Goal: Task Accomplishment & Management: Manage account settings

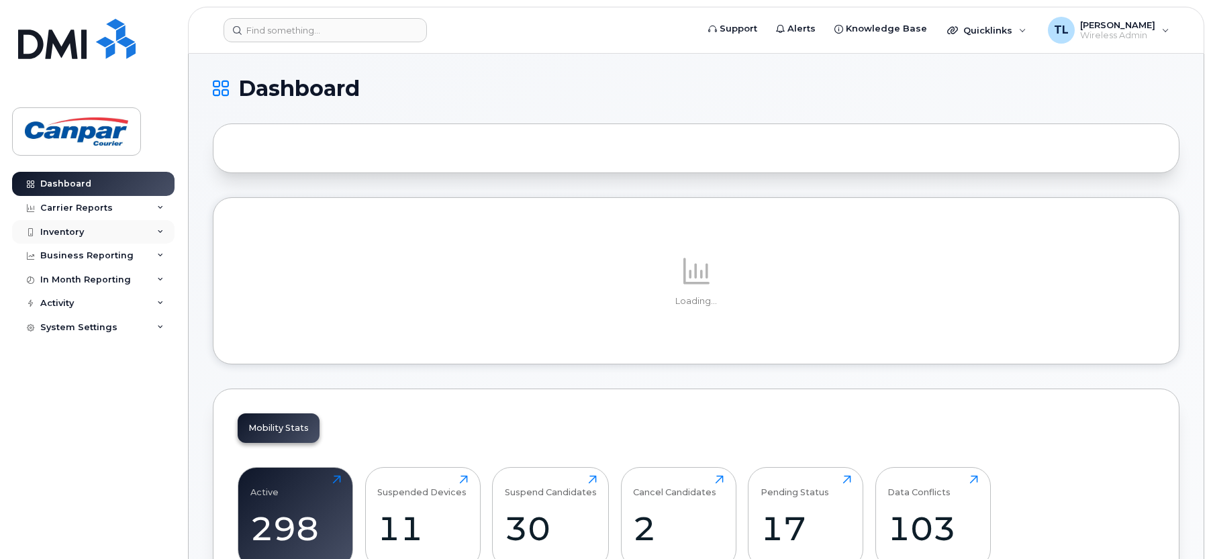
click at [69, 228] on div "Inventory" at bounding box center [62, 232] width 44 height 11
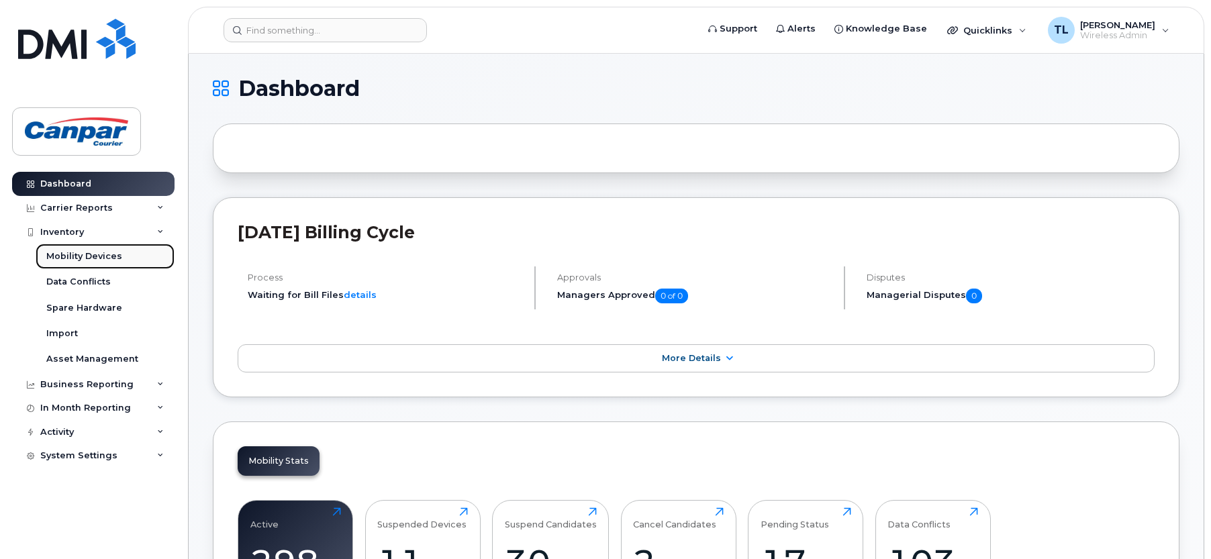
click at [85, 261] on div "Mobility Devices" at bounding box center [84, 256] width 76 height 12
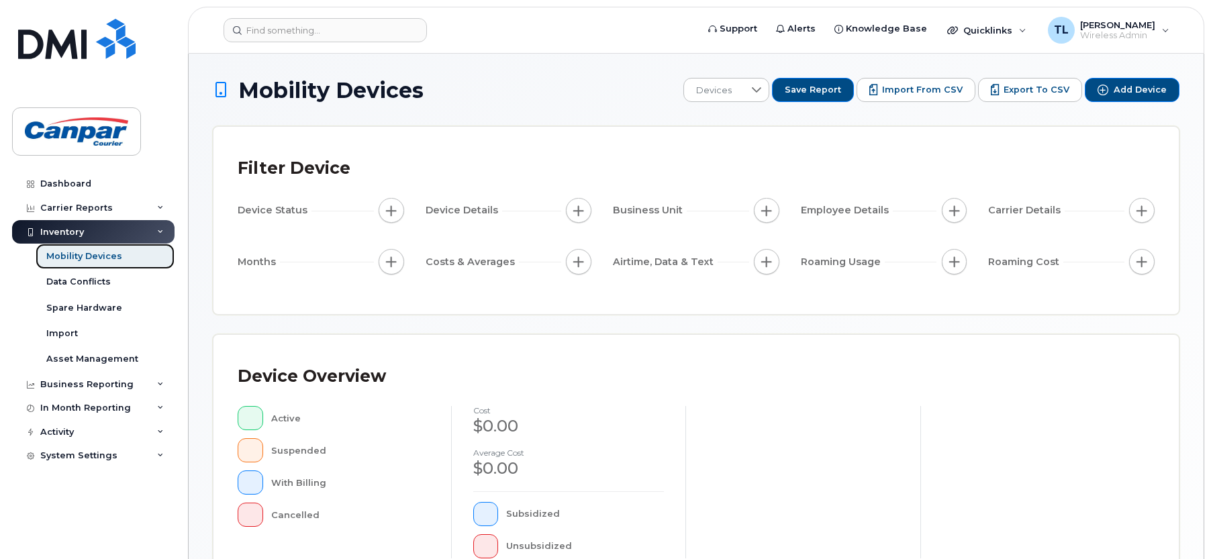
click at [87, 258] on div "Mobility Devices" at bounding box center [84, 256] width 76 height 12
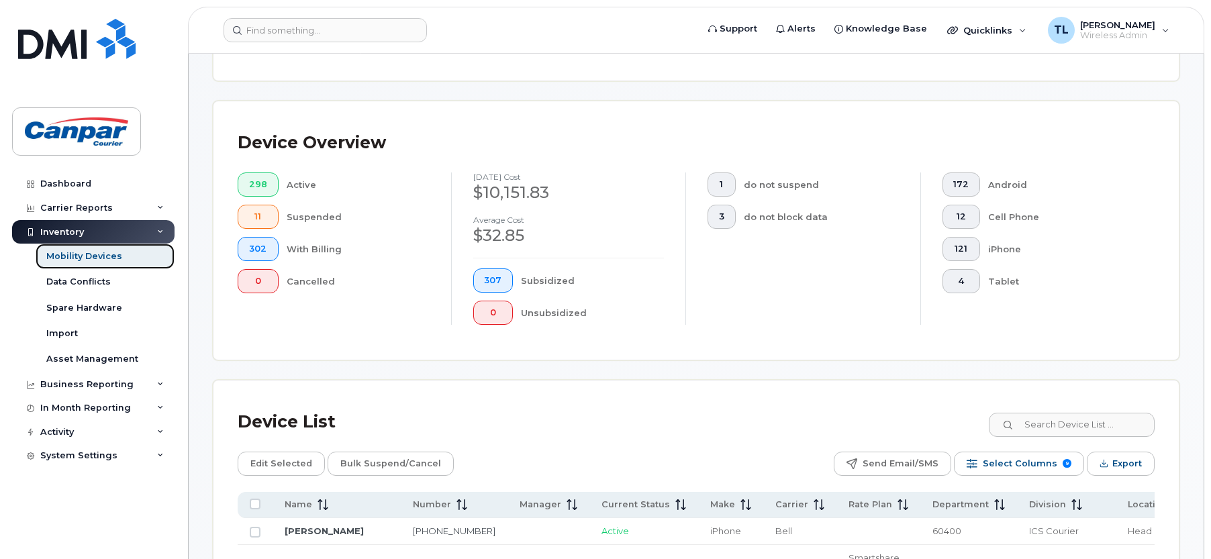
scroll to position [303, 0]
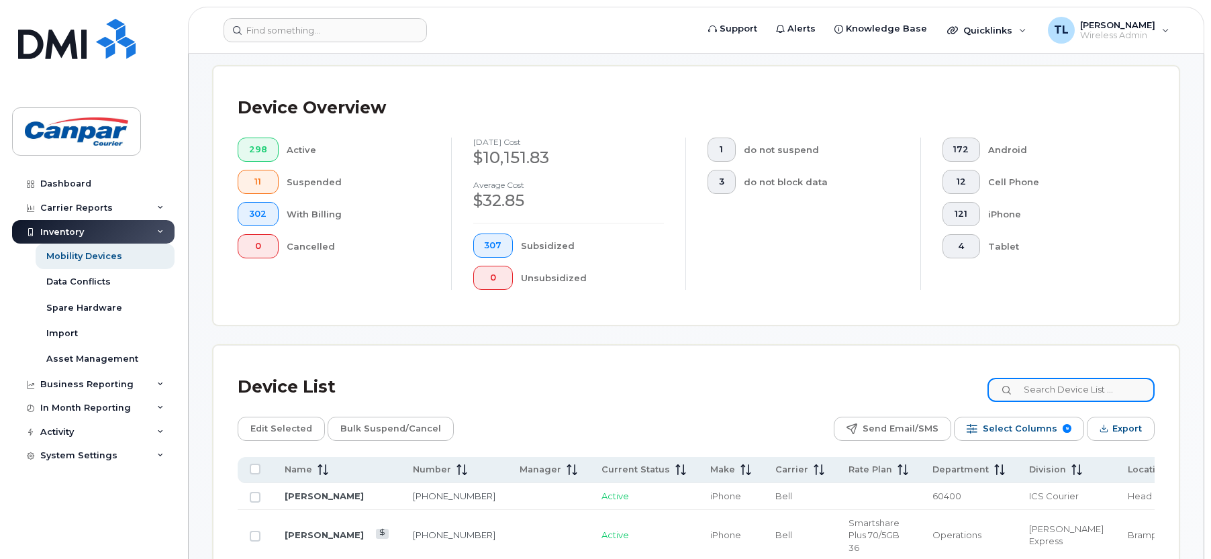
click at [1054, 390] on input at bounding box center [1071, 390] width 167 height 24
click at [1060, 387] on input at bounding box center [1071, 390] width 167 height 24
paste input "[PHONE_NUMBER]"
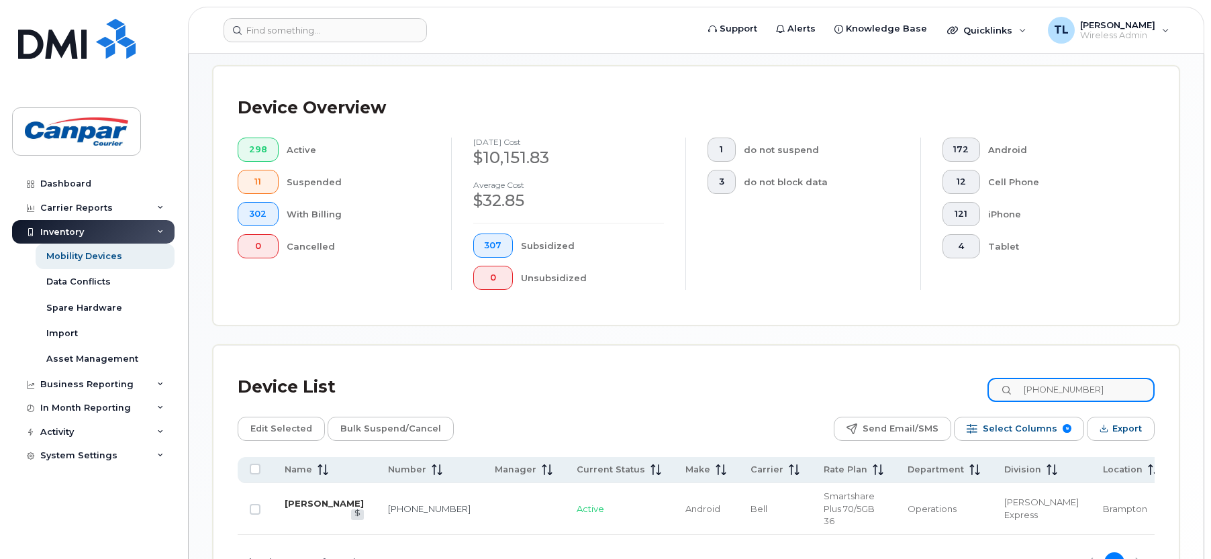
type input "[PHONE_NUMBER]"
click at [309, 501] on link "[PERSON_NAME]" at bounding box center [324, 503] width 79 height 11
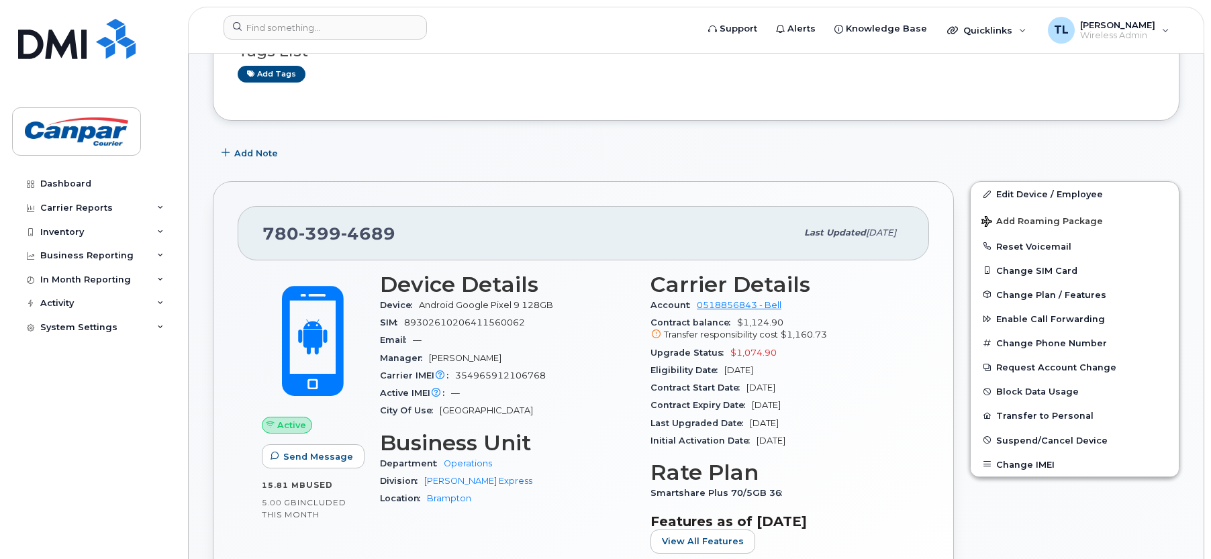
scroll to position [134, 0]
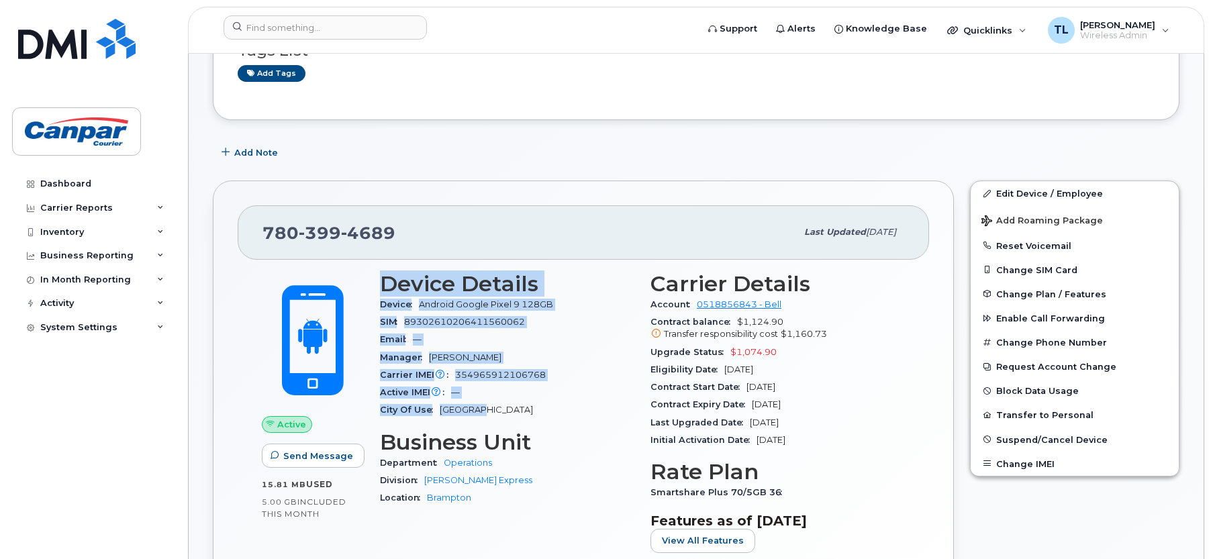
drag, startPoint x: 381, startPoint y: 279, endPoint x: 540, endPoint y: 412, distance: 208.3
click at [540, 412] on section "Device Details Device Android Google Pixel 9 128GB SIM [TECHNICAL_ID] Email — M…" at bounding box center [507, 346] width 254 height 148
drag, startPoint x: 540, startPoint y: 412, endPoint x: 463, endPoint y: 293, distance: 142.3
copy section "Device Details Device Android Google Pixel 9 128GB SIM [TECHNICAL_ID] Email — M…"
click at [1058, 440] on span "Suspend/Cancel Device" at bounding box center [1051, 439] width 111 height 10
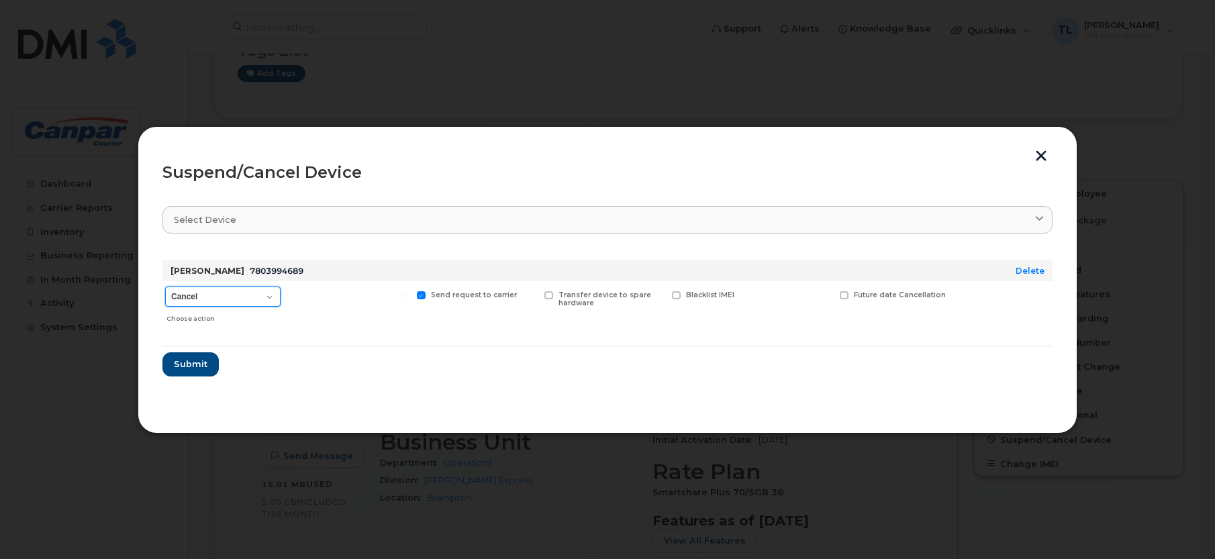
click at [266, 299] on select "Cancel Suspend - Extend Suspension Suspend - Reduced Rate Suspend - Full Rate S…" at bounding box center [222, 297] width 115 height 20
click at [165, 287] on select "Cancel Suspend - Extend Suspension Suspend - Reduced Rate Suspend - Full Rate S…" at bounding box center [222, 297] width 115 height 20
click at [273, 296] on select "Cancel Suspend - Extend Suspension Suspend - Reduced Rate Suspend - Full Rate S…" at bounding box center [222, 297] width 115 height 20
select select "[object Object]"
click at [165, 287] on select "Cancel Suspend - Extend Suspension Suspend - Reduced Rate Suspend - Full Rate S…" at bounding box center [222, 297] width 115 height 20
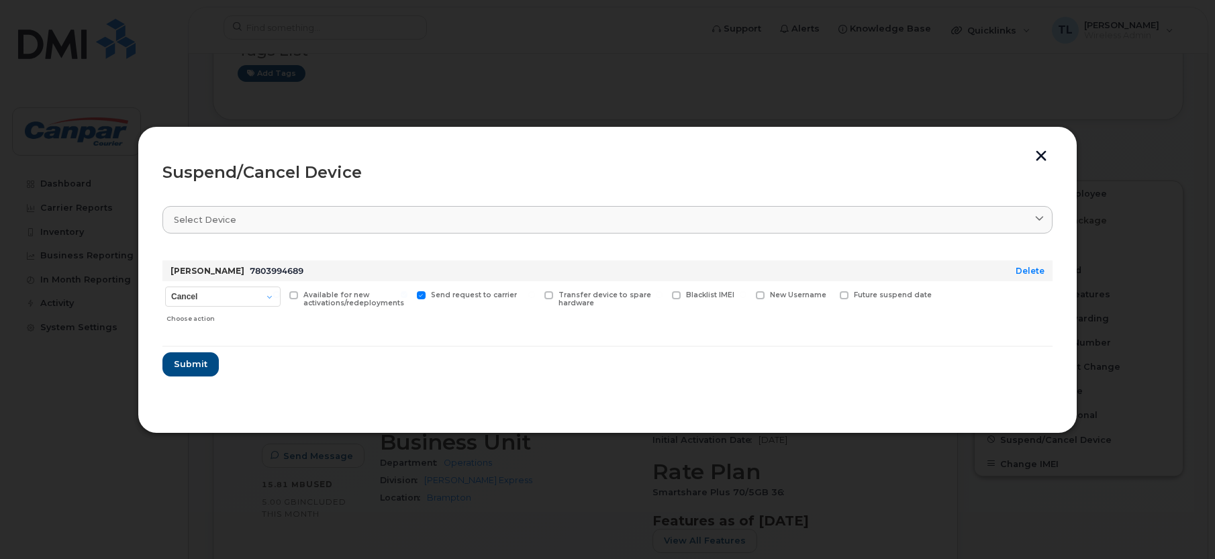
click at [274, 292] on input "Available for new activations/redeployments" at bounding box center [276, 294] width 7 height 7
click at [293, 293] on span at bounding box center [293, 295] width 9 height 9
click at [280, 293] on input "Available for new activations/redeployments" at bounding box center [276, 294] width 7 height 7
checkbox input "false"
click at [271, 296] on select "Cancel Suspend - Extend Suspension Suspend - Reduced Rate Suspend - Full Rate S…" at bounding box center [222, 297] width 115 height 20
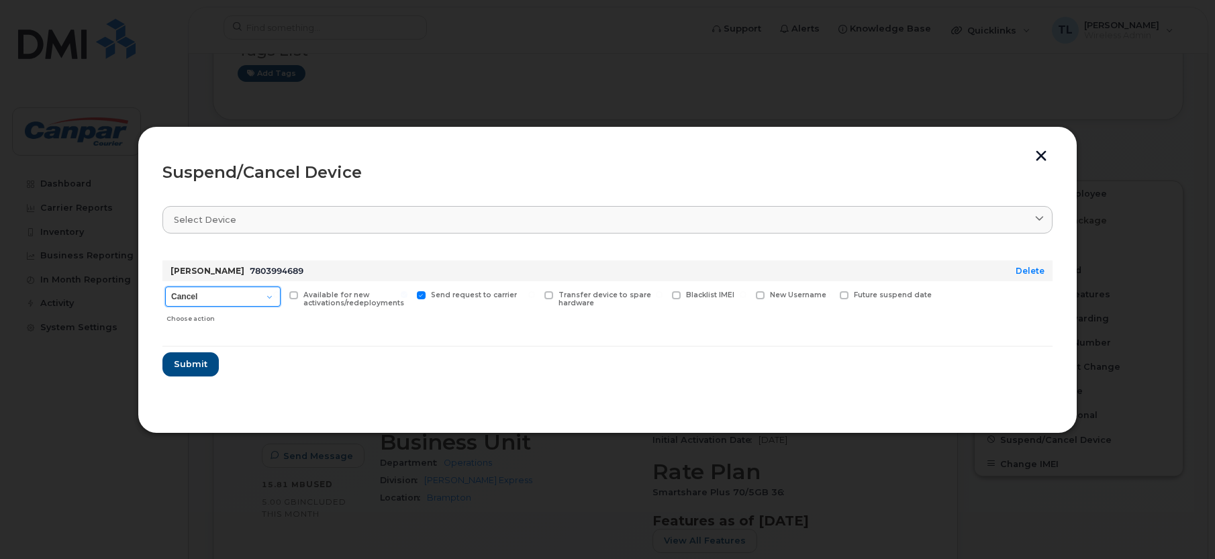
select select "[object Object]"
click at [165, 287] on select "Cancel Suspend - Extend Suspension Suspend - Reduced Rate Suspend - Full Rate S…" at bounding box center [222, 297] width 115 height 20
click at [273, 295] on select "Cancel Suspend - Extend Suspension Suspend - Reduced Rate Suspend - Full Rate S…" at bounding box center [222, 297] width 115 height 20
click at [273, 297] on select "Cancel Suspend - Extend Suspension Suspend - Reduced Rate Suspend - Full Rate S…" at bounding box center [222, 297] width 115 height 20
